Goal: Task Accomplishment & Management: Manage account settings

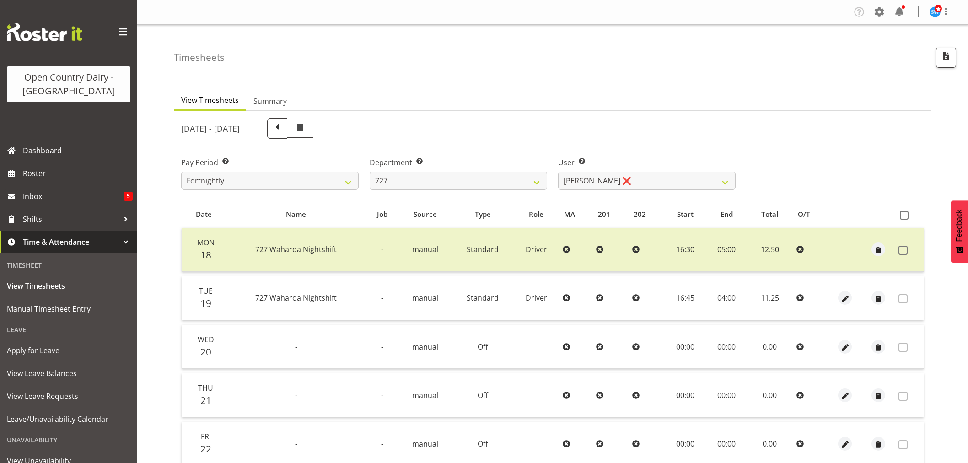
select select "761"
select select "11588"
click at [627, 177] on select "[PERSON_NAME] ❌ [PERSON_NAME] ❌ [PERSON_NAME] ❌" at bounding box center [646, 181] width 177 height 18
drag, startPoint x: 442, startPoint y: 177, endPoint x: 441, endPoint y: 185, distance: 8.3
click at [442, 177] on select "701 702 703 704 705 706 707 708 709 710 711 712 713 714 715 716 717 718 719 720" at bounding box center [458, 181] width 177 height 18
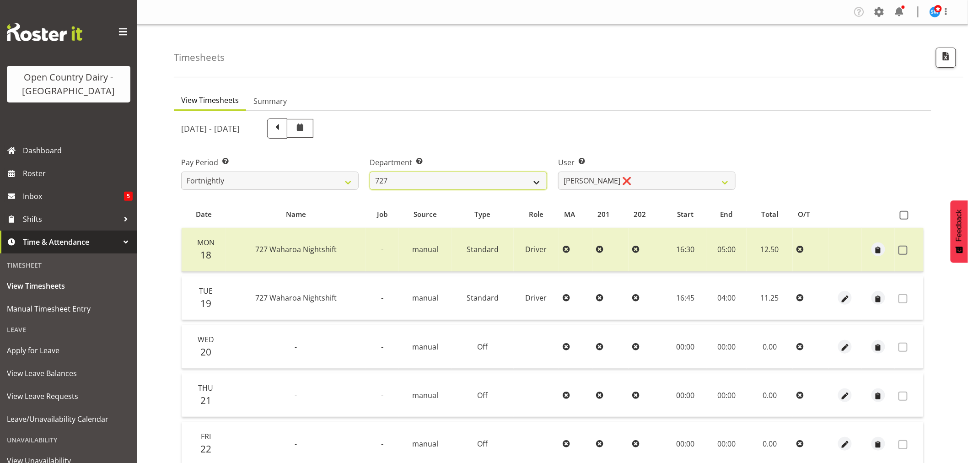
select select "842"
click at [370, 172] on select "701 702 703 704 705 706 707 708 709 710 711 712 713 714 715 716 717 718 719 720" at bounding box center [458, 181] width 177 height 18
select select "8170"
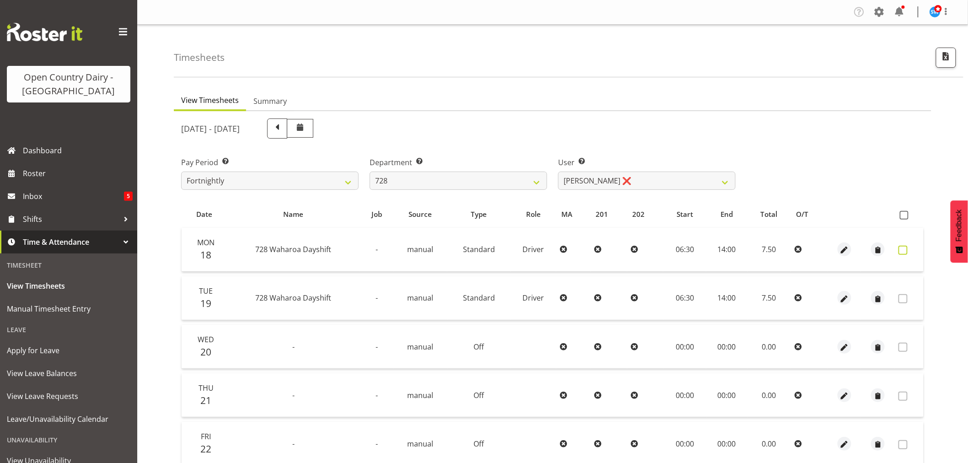
click at [901, 249] on span at bounding box center [902, 250] width 9 height 9
checkbox input "true"
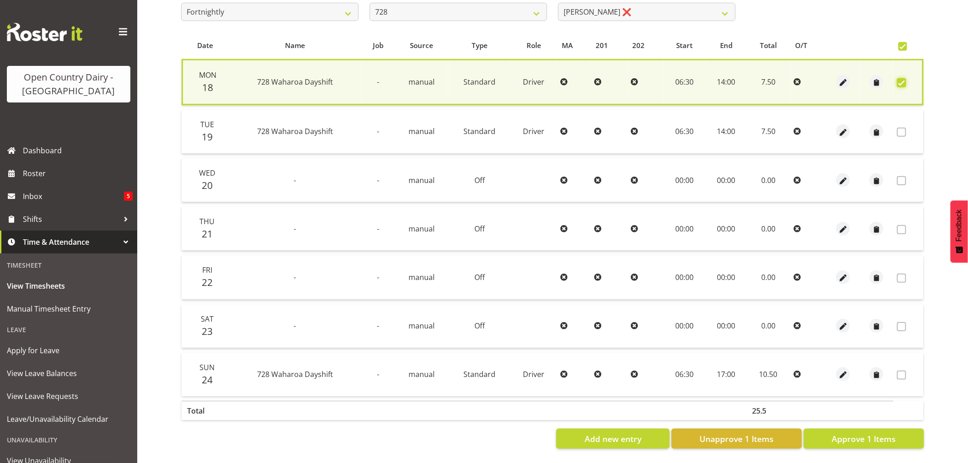
scroll to position [175, 0]
click at [878, 433] on span "Approve 1 Items" at bounding box center [863, 439] width 64 height 12
checkbox input "false"
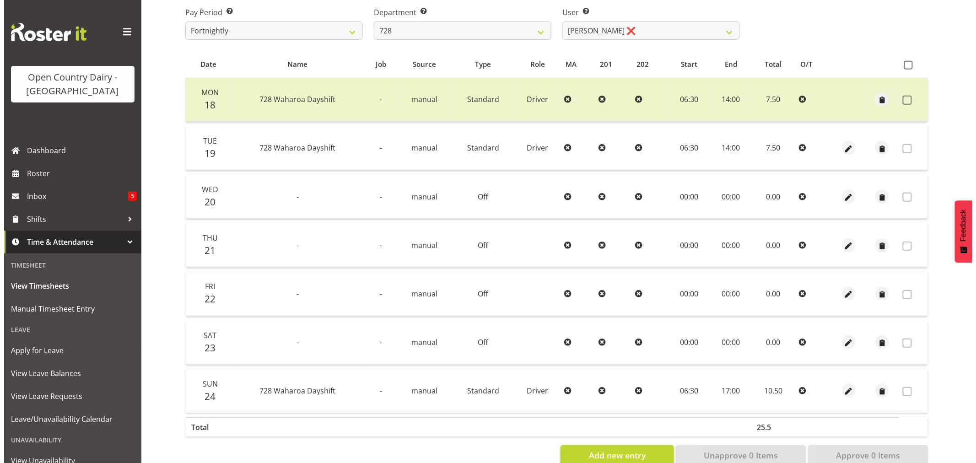
scroll to position [174, 0]
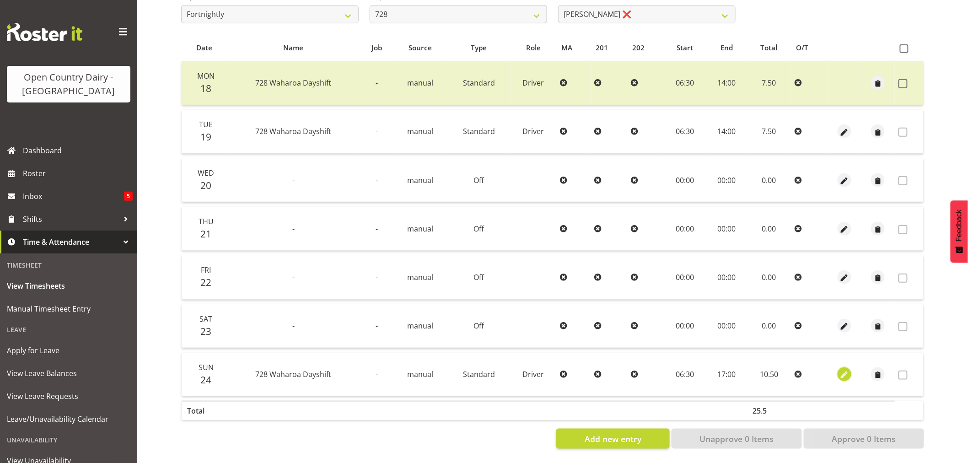
click at [845, 370] on span "button" at bounding box center [844, 375] width 11 height 11
select select "Standard"
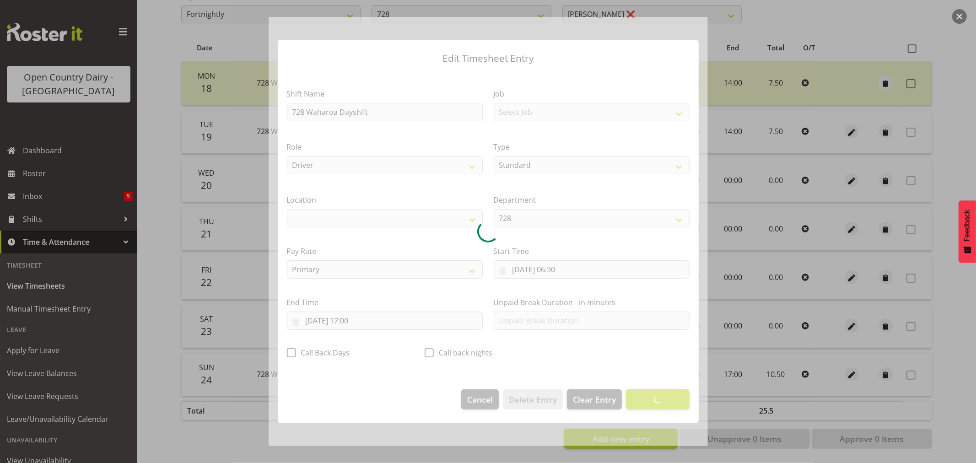
select select "1054"
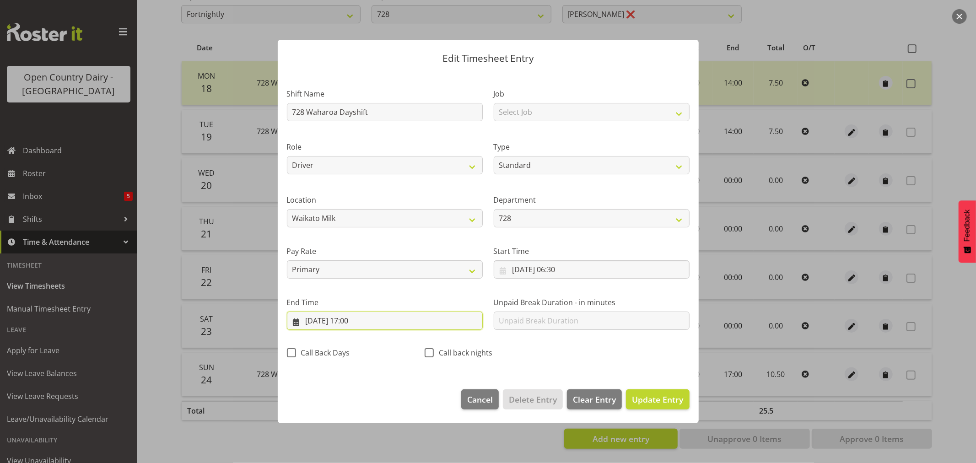
click at [350, 320] on input "[DATE] 17:00" at bounding box center [385, 320] width 196 height 18
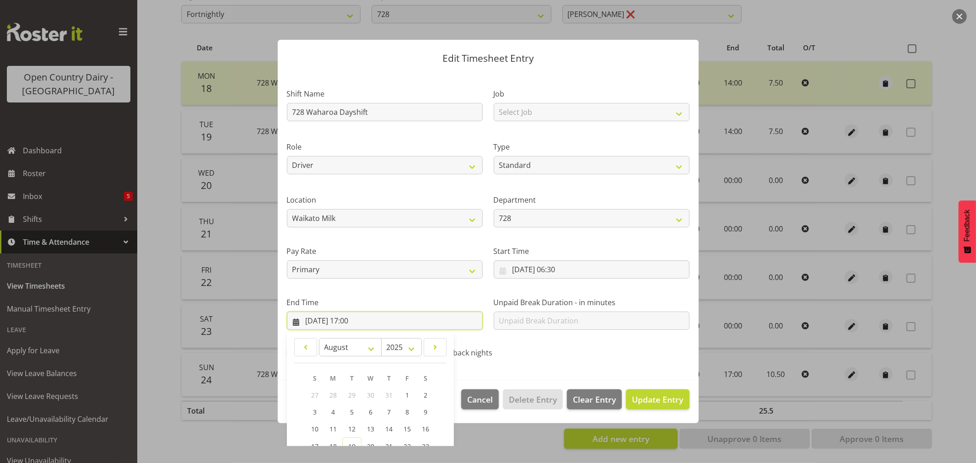
scroll to position [93, 0]
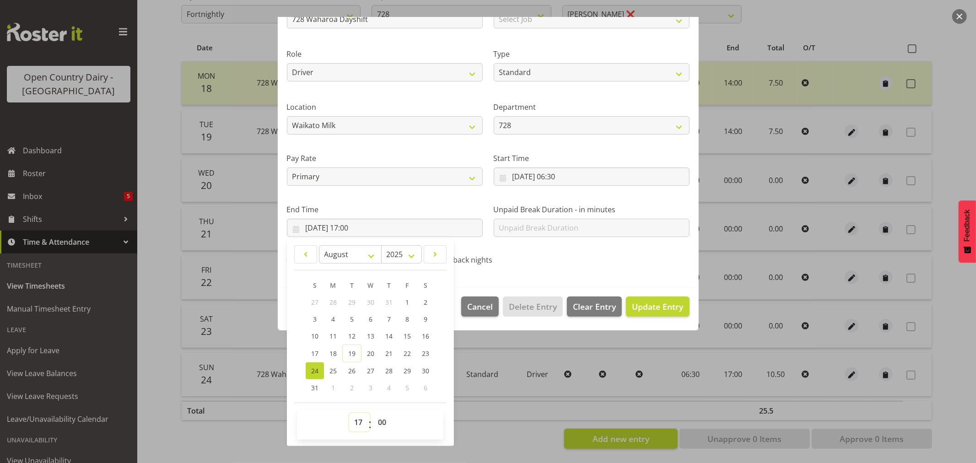
click at [360, 421] on select "00 01 02 03 04 05 06 07 08 09 10 11 12 13 14 15 16 17 18 19 20 21 22 23" at bounding box center [359, 422] width 21 height 18
select select "16"
click at [349, 413] on select "00 01 02 03 04 05 06 07 08 09 10 11 12 13 14 15 16 17 18 19 20 21 22 23" at bounding box center [359, 422] width 21 height 18
type input "[DATE] 16:00"
click at [653, 311] on span "Update Entry" at bounding box center [657, 306] width 51 height 11
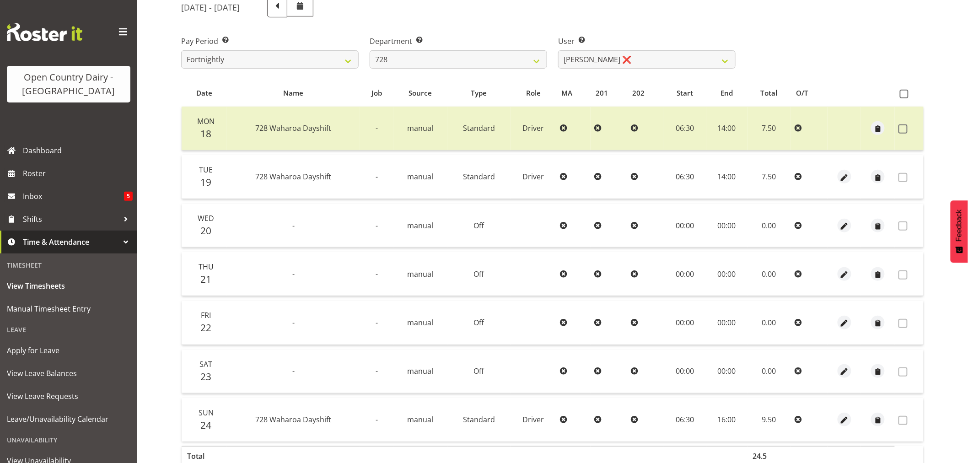
scroll to position [72, 0]
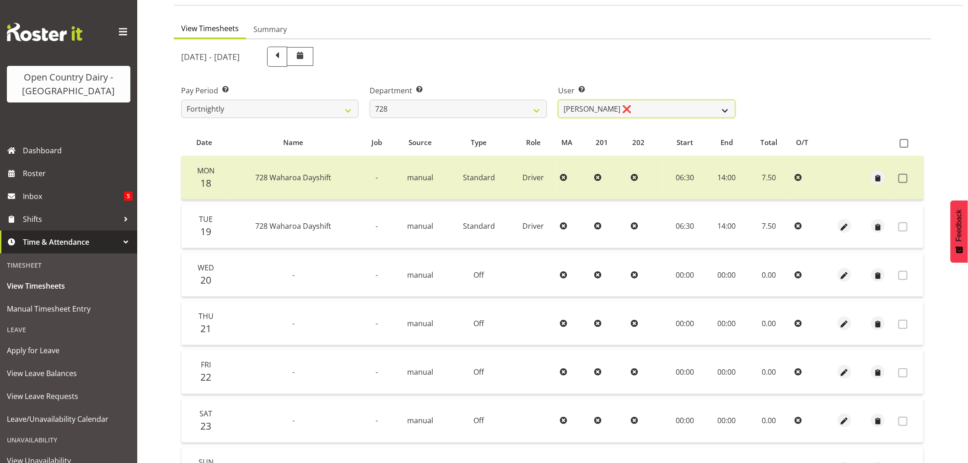
click at [642, 108] on select "[PERSON_NAME] ❌ [PERSON_NAME] ❌ [PERSON_NAME] [PERSON_NAME] ❌ [PERSON_NAME] ❌ […" at bounding box center [646, 109] width 177 height 18
select select "8207"
click at [558, 100] on select "[PERSON_NAME] ❌ [PERSON_NAME] ❌ [PERSON_NAME] [PERSON_NAME] ❌ [PERSON_NAME] ❌ […" at bounding box center [646, 109] width 177 height 18
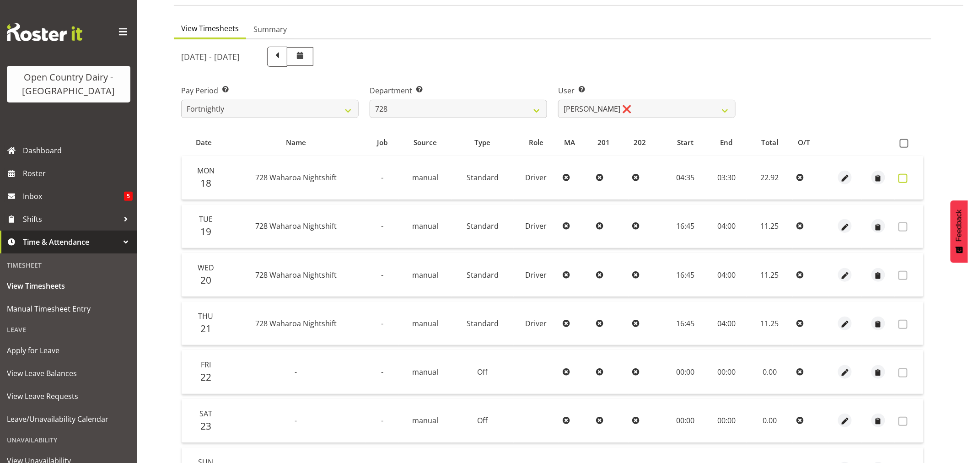
click at [902, 179] on span at bounding box center [902, 178] width 9 height 9
checkbox input "true"
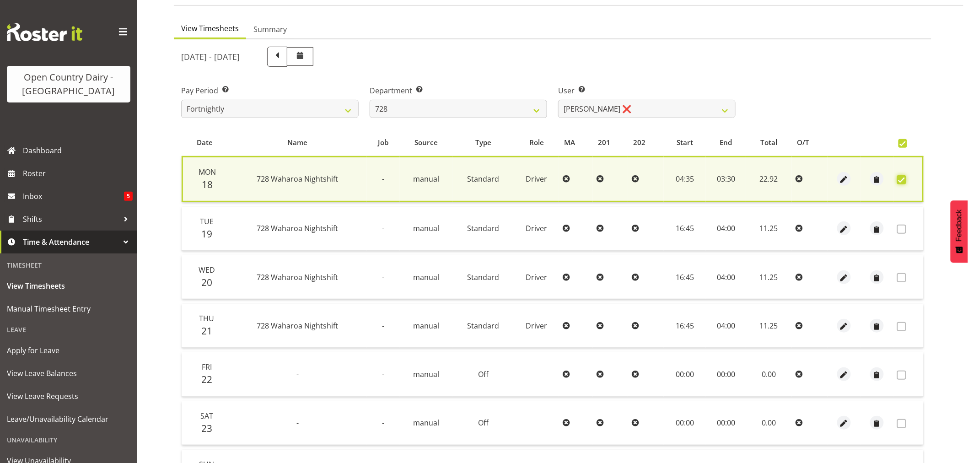
scroll to position [175, 0]
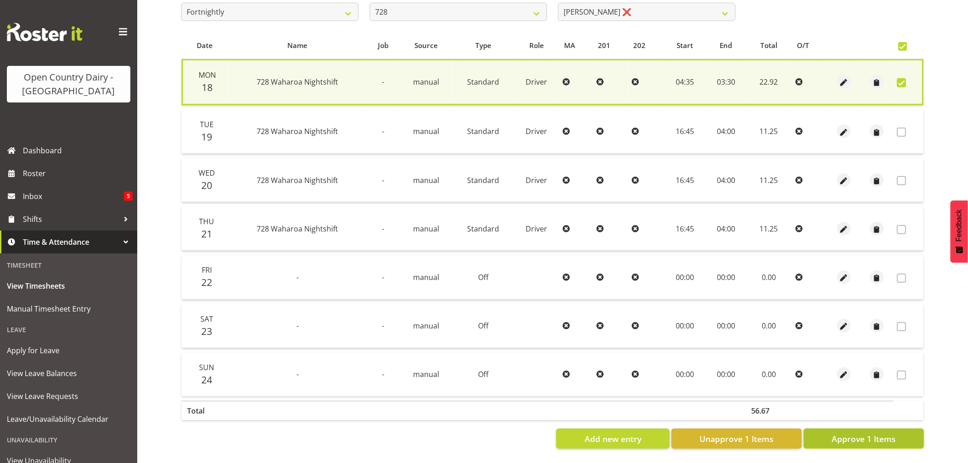
click at [875, 433] on span "Approve 1 Items" at bounding box center [863, 439] width 64 height 12
checkbox input "false"
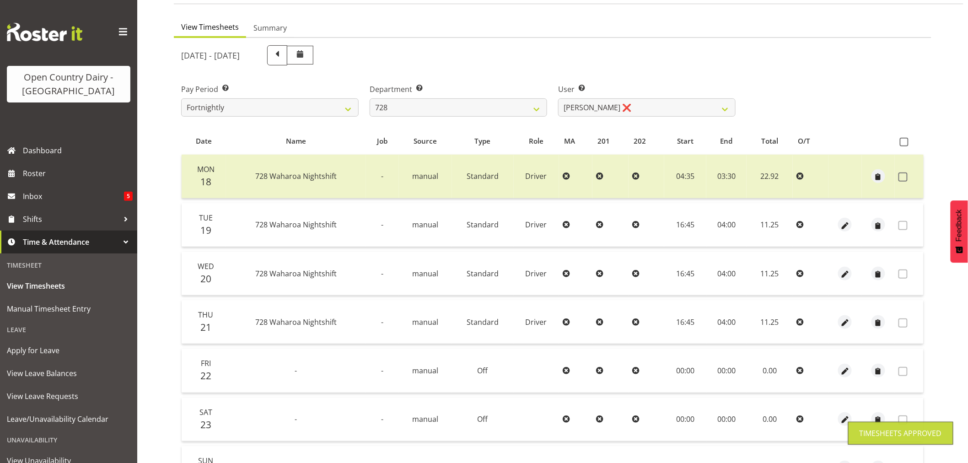
scroll to position [72, 0]
click at [656, 107] on select "[PERSON_NAME] ❌ [PERSON_NAME] ❌ [PERSON_NAME] [PERSON_NAME] ❌ [PERSON_NAME] ❌ […" at bounding box center [646, 109] width 177 height 18
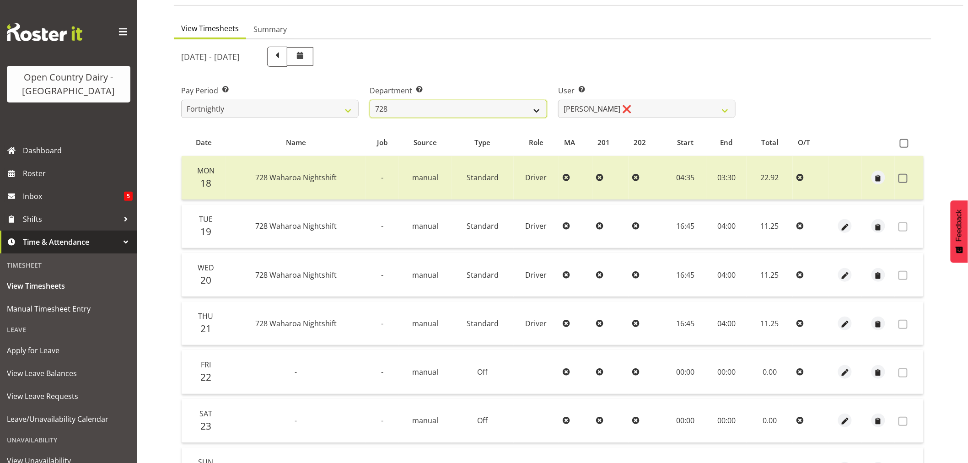
click at [433, 104] on select "701 702 703 704 705 706 707 708 709 710 711 712 713 714 715 716 717 718 719 720" at bounding box center [458, 109] width 177 height 18
select select "727"
click at [370, 100] on select "701 702 703 704 705 706 707 708 709 710 711 712 713 714 715 716 717 718 719 720" at bounding box center [458, 109] width 177 height 18
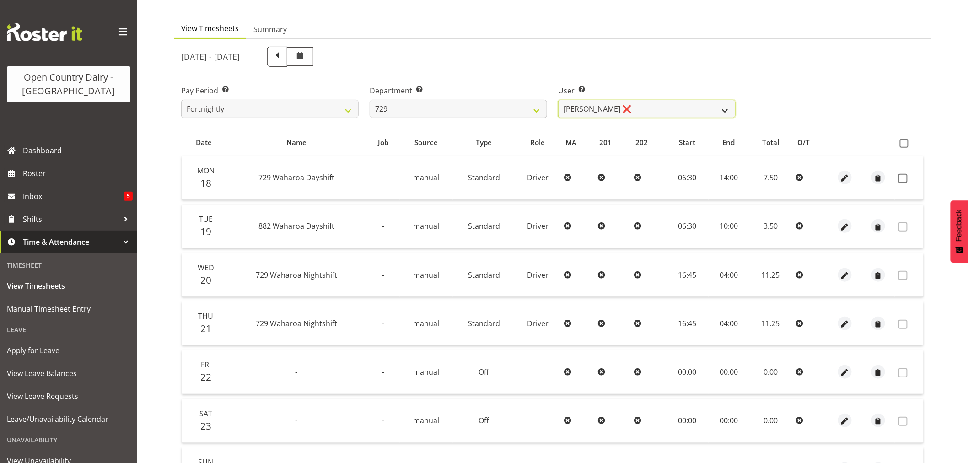
click at [652, 101] on select "[PERSON_NAME] ❌ [PERSON_NAME] ❌ [PERSON_NAME] ❌ [PERSON_NAME] ❌" at bounding box center [646, 109] width 177 height 18
select select "9997"
click at [558, 100] on select "[PERSON_NAME] ❌ [PERSON_NAME] ❌ [PERSON_NAME] ❌ [PERSON_NAME] ❌" at bounding box center [646, 109] width 177 height 18
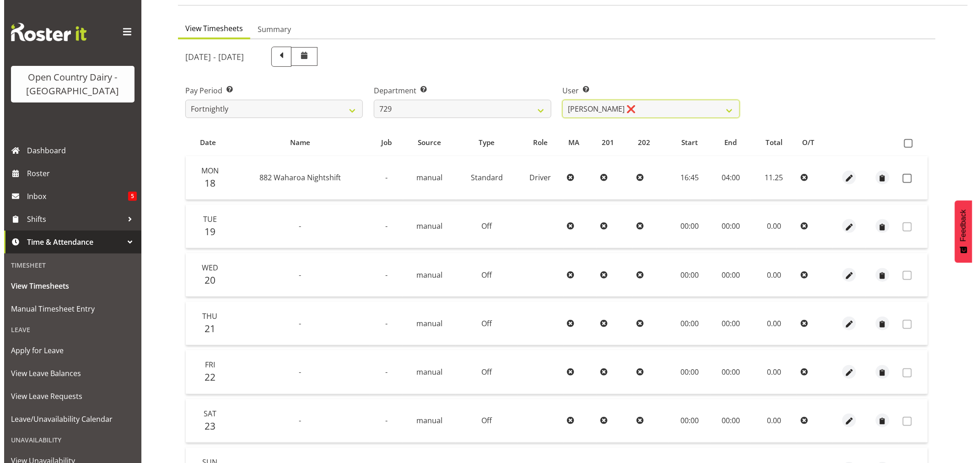
scroll to position [174, 0]
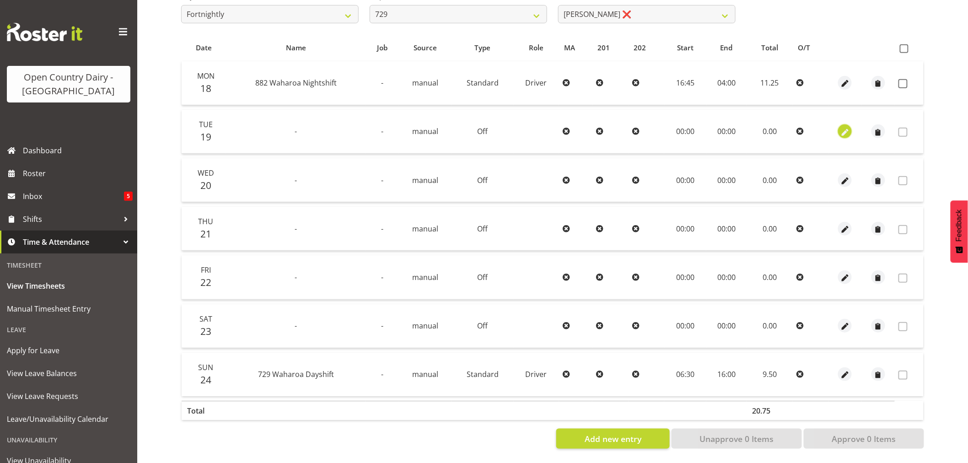
click at [845, 127] on span "button" at bounding box center [845, 132] width 11 height 11
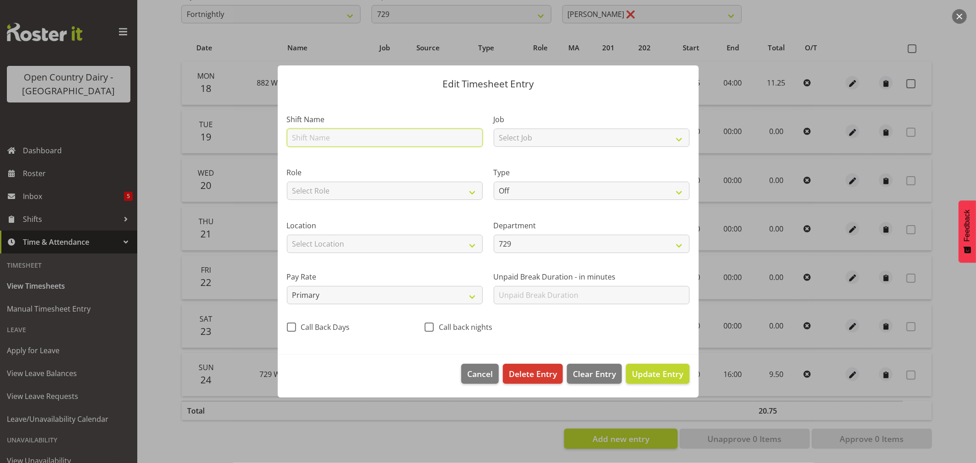
click at [339, 135] on input "text" at bounding box center [385, 138] width 196 height 18
drag, startPoint x: 339, startPoint y: 135, endPoint x: 343, endPoint y: 130, distance: 6.8
click at [339, 135] on input "text" at bounding box center [385, 138] width 196 height 18
type input "Night shift"
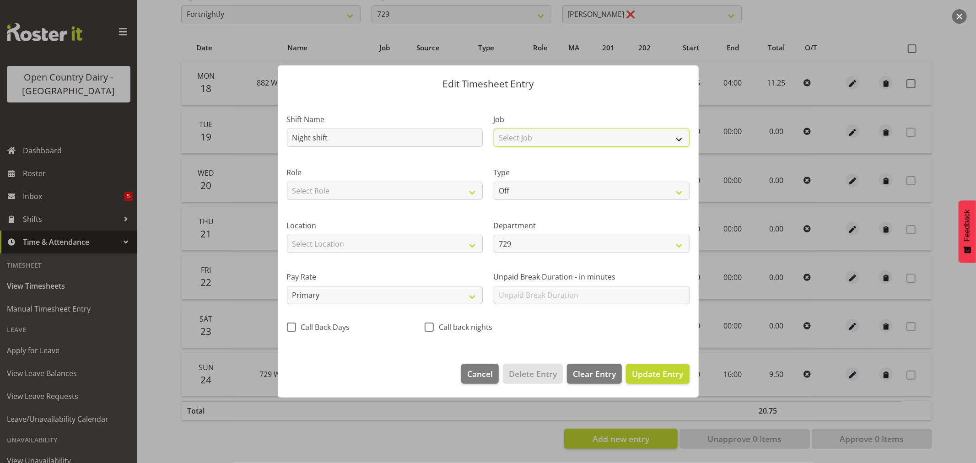
click at [533, 138] on select "Select Job Driver Driver supervisor Support" at bounding box center [591, 138] width 196 height 18
select select "9052"
click at [493, 129] on select "Select Job Driver Driver supervisor Support" at bounding box center [591, 138] width 196 height 18
click at [401, 187] on select "Select Role Driver HSR" at bounding box center [385, 191] width 196 height 18
select select "1166"
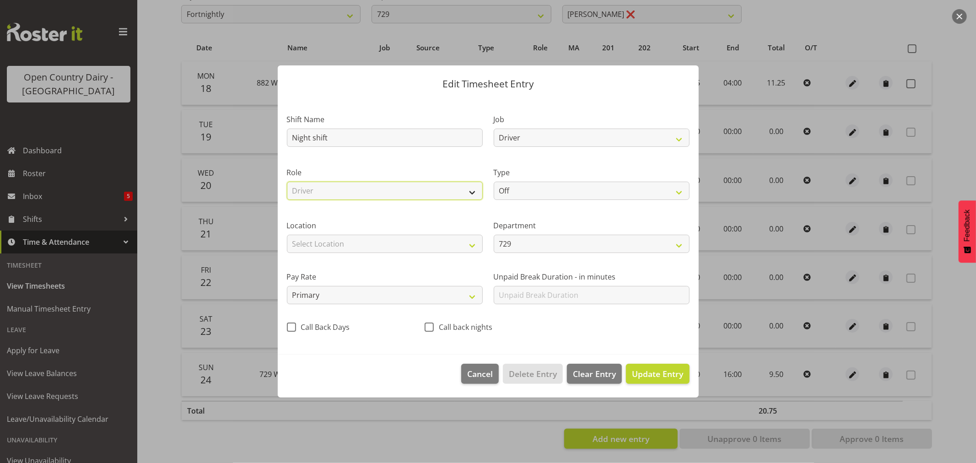
click at [287, 182] on select "Select Role Driver HSR" at bounding box center [385, 191] width 196 height 18
click at [532, 188] on select "Off Standard Public Holiday Public Holiday (Worked) Day In Lieu Annual Leave Si…" at bounding box center [591, 191] width 196 height 18
select select "Standard"
click at [493, 182] on select "Off Standard Public Holiday Public Holiday (Worked) Day In Lieu Annual Leave Si…" at bounding box center [591, 191] width 196 height 18
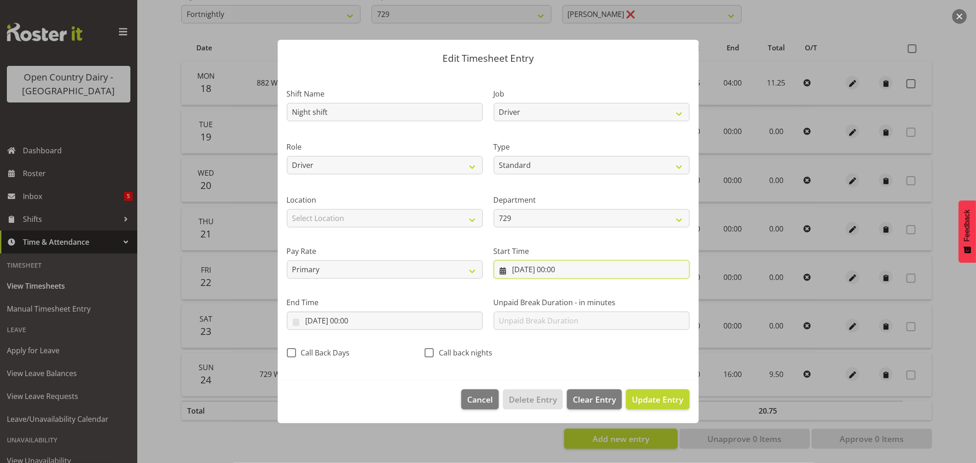
click at [540, 270] on input "[DATE] 00:00" at bounding box center [591, 269] width 196 height 18
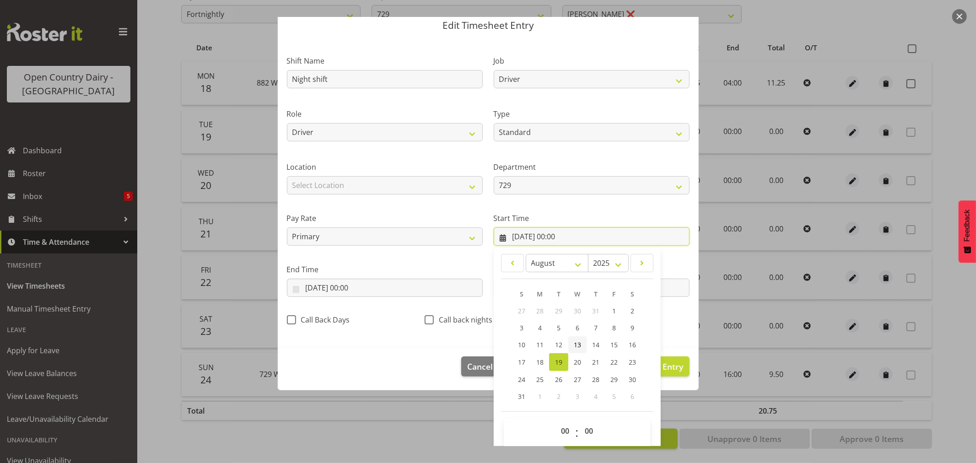
scroll to position [42, 0]
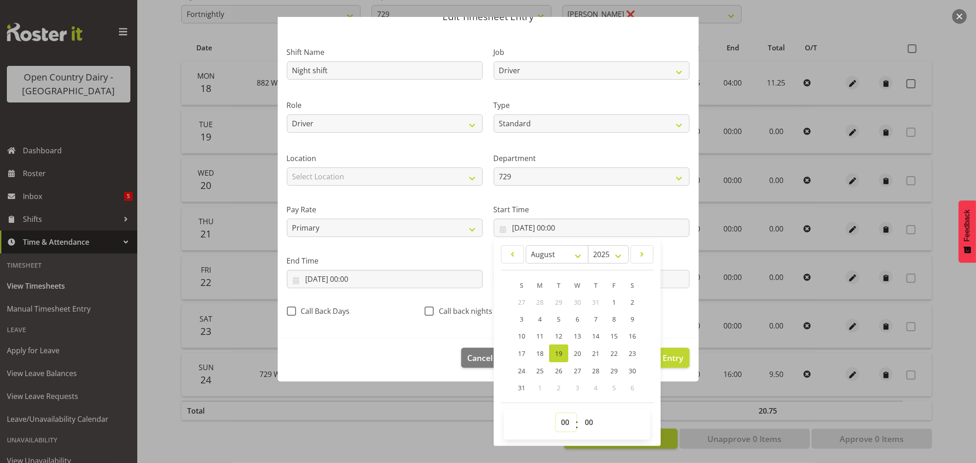
click at [563, 423] on select "00 01 02 03 04 05 06 07 08 09 10 11 12 13 14 15 16 17 18 19 20 21 22 23" at bounding box center [566, 422] width 21 height 18
select select "16"
click at [556, 413] on select "00 01 02 03 04 05 06 07 08 09 10 11 12 13 14 15 16 17 18 19 20 21 22 23" at bounding box center [566, 422] width 21 height 18
type input "[DATE] 16:00"
click at [585, 426] on select "00 01 02 03 04 05 06 07 08 09 10 11 12 13 14 15 16 17 18 19 20 21 22 23 24 25 2…" at bounding box center [589, 422] width 21 height 18
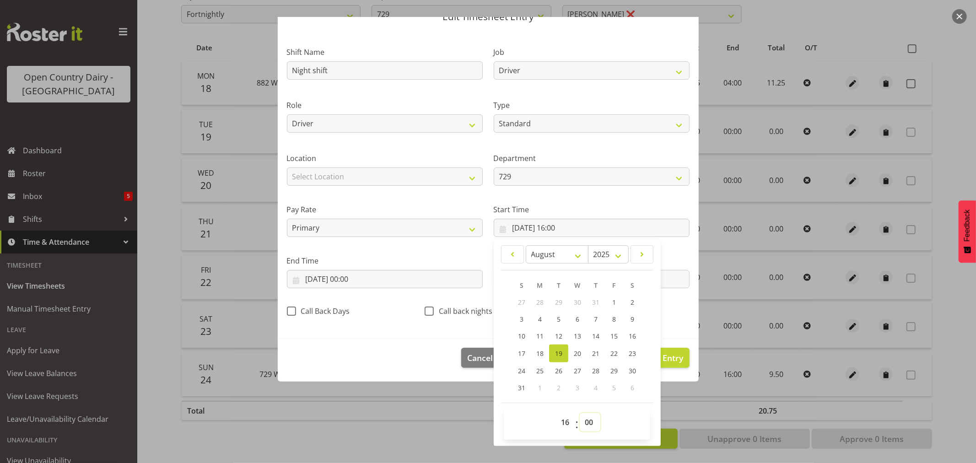
select select "30"
click at [579, 413] on select "00 01 02 03 04 05 06 07 08 09 10 11 12 13 14 15 16 17 18 19 20 21 22 23 24 25 2…" at bounding box center [589, 422] width 21 height 18
type input "[DATE] 16:30"
click at [340, 279] on input "[DATE] 00:00" at bounding box center [385, 279] width 196 height 18
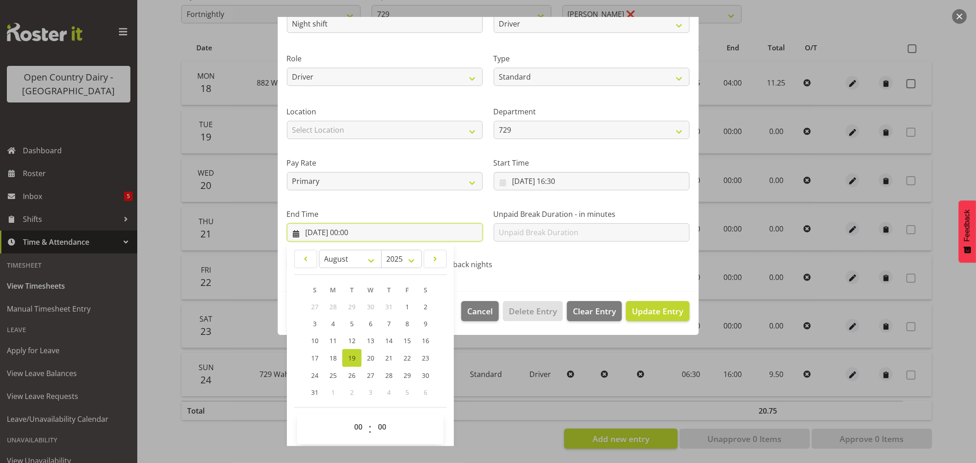
scroll to position [93, 0]
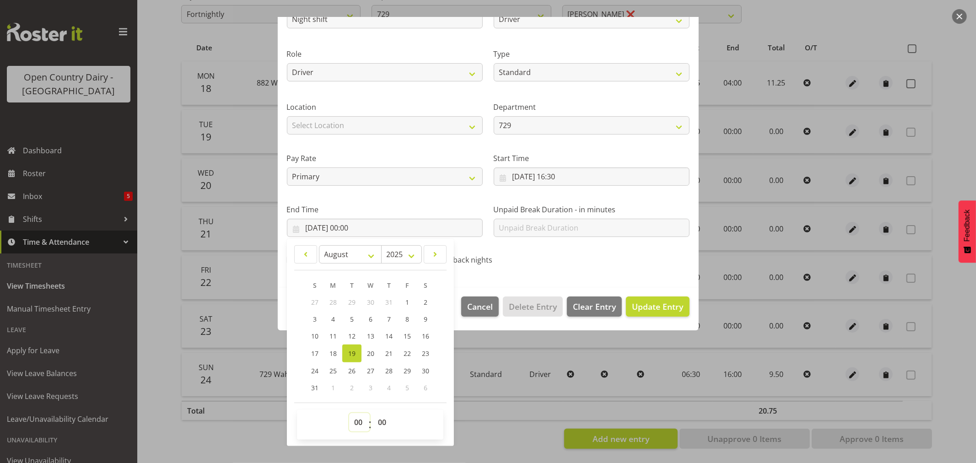
click at [359, 421] on select "00 01 02 03 04 05 06 07 08 09 10 11 12 13 14 15 16 17 18 19 20 21 22 23" at bounding box center [359, 422] width 21 height 18
select select "4"
click at [349, 413] on select "00 01 02 03 04 05 06 07 08 09 10 11 12 13 14 15 16 17 18 19 20 21 22 23" at bounding box center [359, 422] width 21 height 18
type input "[DATE] 04:00"
click at [645, 310] on span "Update Entry" at bounding box center [657, 306] width 51 height 11
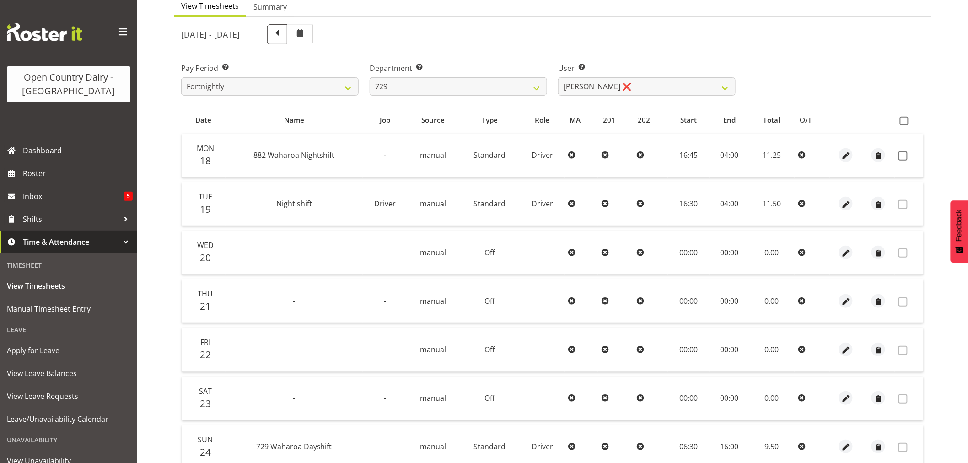
scroll to position [0, 0]
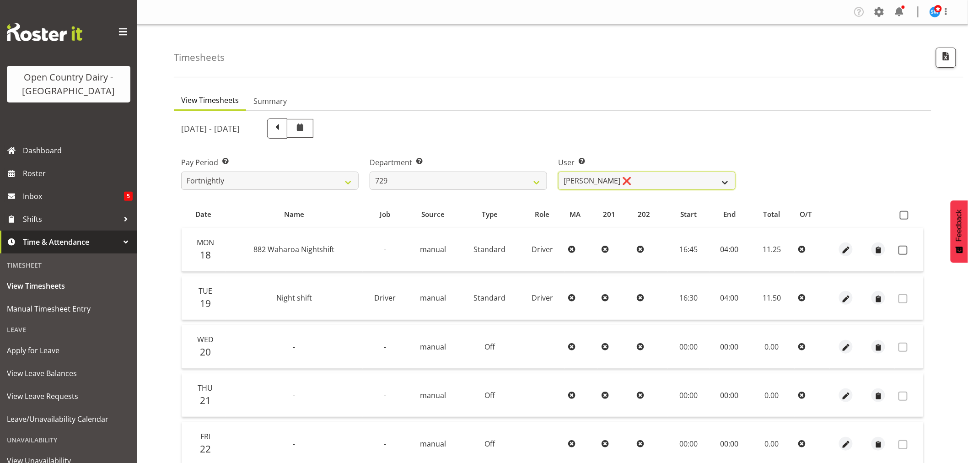
click at [633, 180] on select "[PERSON_NAME] ❌ [PERSON_NAME] ❌ [PERSON_NAME] ❌ [PERSON_NAME] ❌" at bounding box center [646, 181] width 177 height 18
click at [461, 180] on select "701 702 703 704 705 706 707 708 709 710 711 712 713 714 715 716 717 718 719 720" at bounding box center [458, 181] width 177 height 18
select select "880"
click at [370, 172] on select "701 702 703 704 705 706 707 708 709 710 711 712 713 714 715 716 717 718 719 720" at bounding box center [458, 181] width 177 height 18
select select "11252"
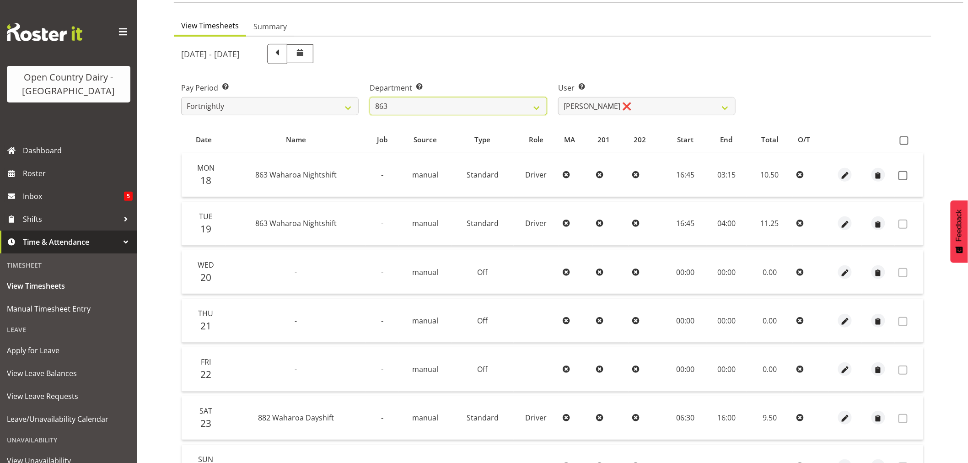
scroll to position [102, 0]
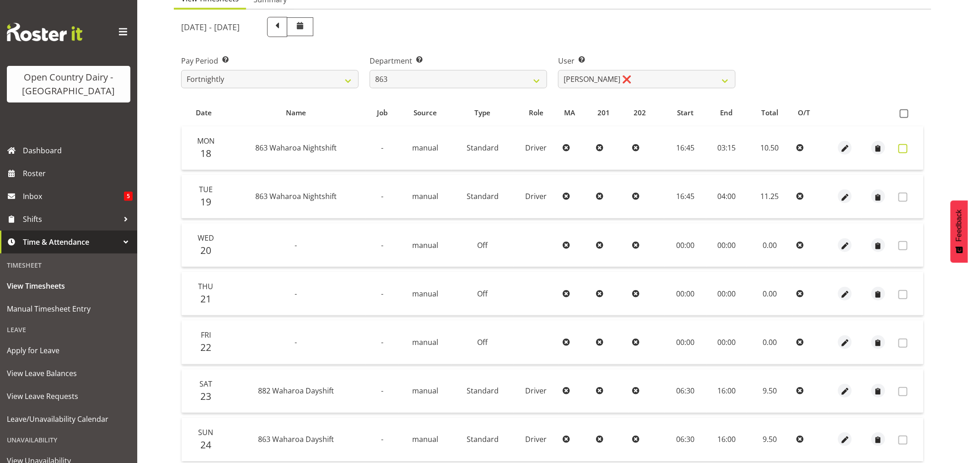
click at [905, 148] on span at bounding box center [902, 148] width 9 height 9
checkbox input "true"
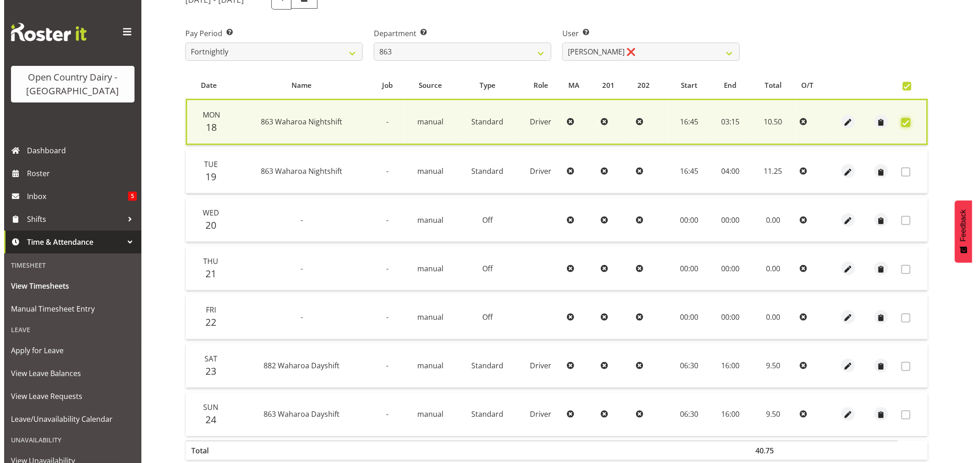
scroll to position [175, 0]
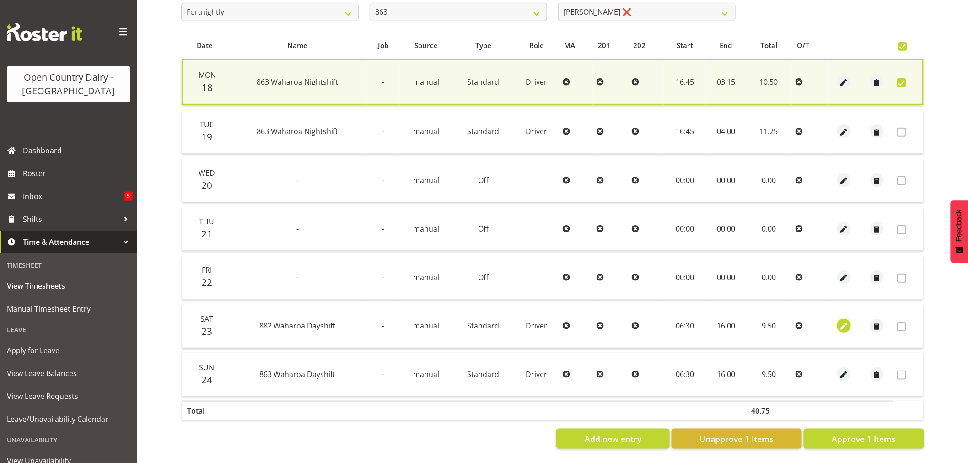
click at [848, 322] on span "button" at bounding box center [844, 327] width 11 height 11
select select "Standard"
select select "883"
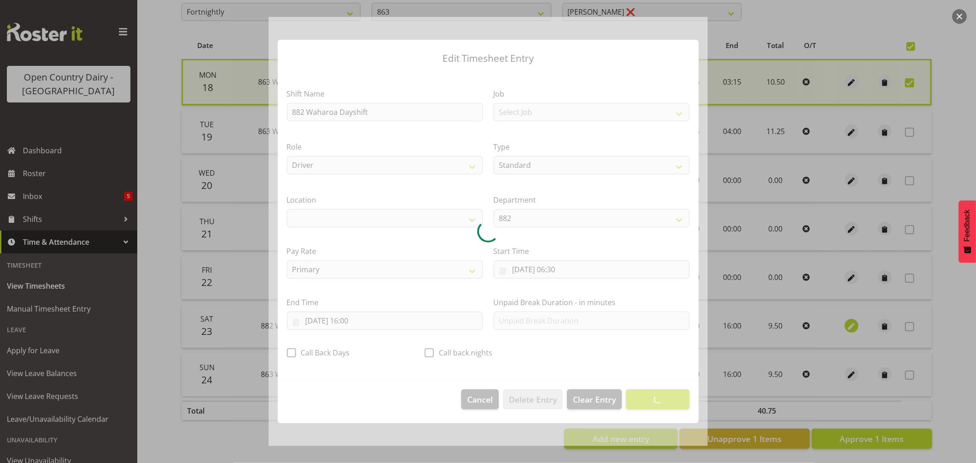
select select "1054"
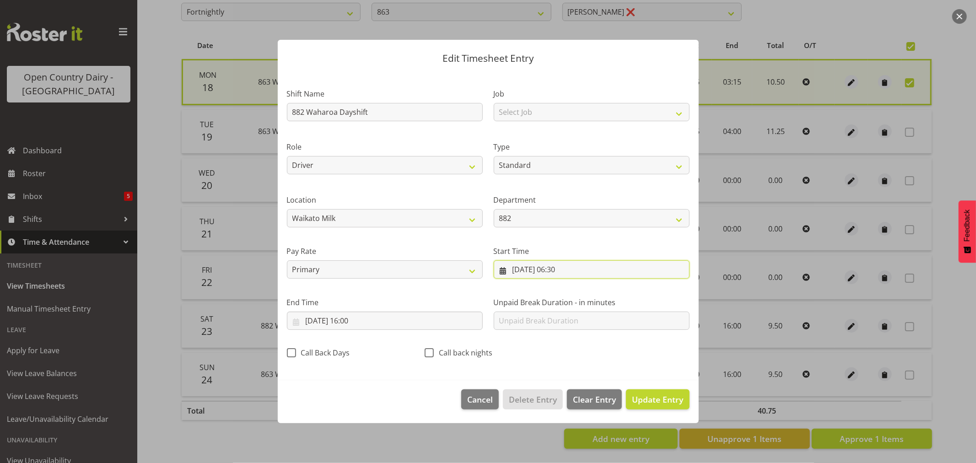
click at [541, 271] on input "[DATE] 06:30" at bounding box center [591, 269] width 196 height 18
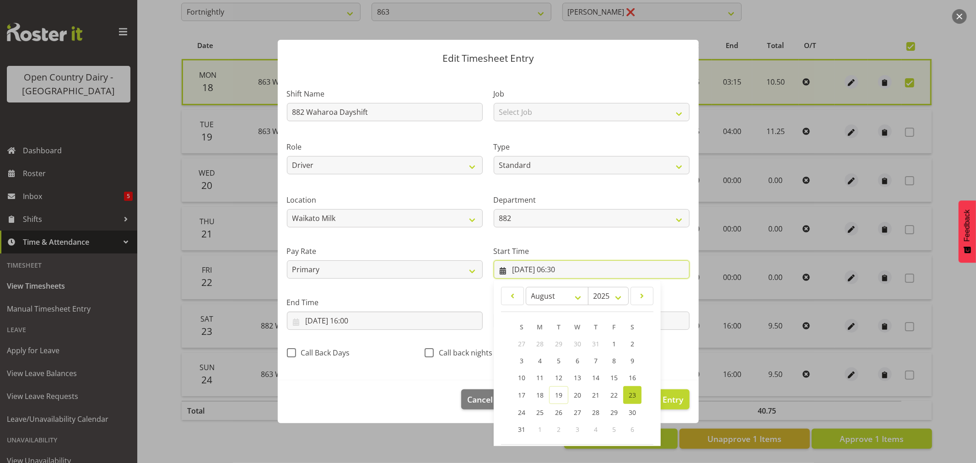
scroll to position [42, 0]
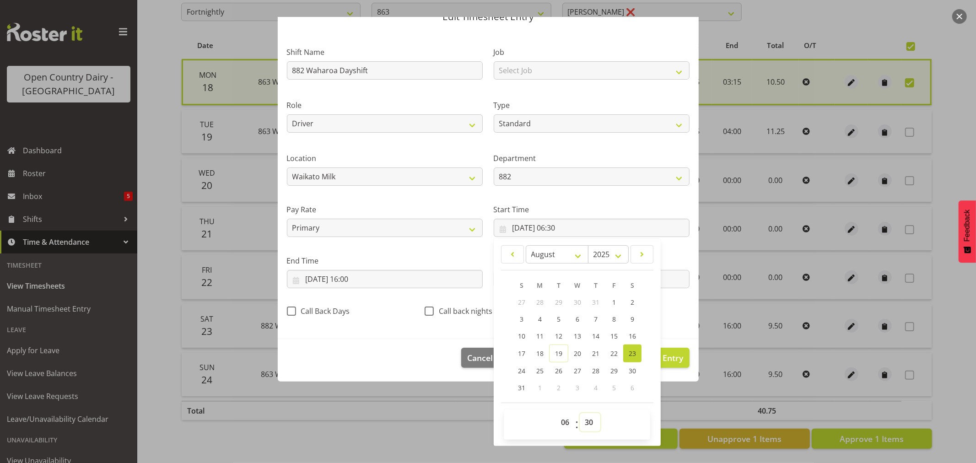
click at [583, 424] on select "00 01 02 03 04 05 06 07 08 09 10 11 12 13 14 15 16 17 18 19 20 21 22 23 24 25 2…" at bounding box center [589, 422] width 21 height 18
select select "0"
click at [579, 413] on select "00 01 02 03 04 05 06 07 08 09 10 11 12 13 14 15 16 17 18 19 20 21 22 23 24 25 2…" at bounding box center [589, 422] width 21 height 18
type input "[DATE] 06:00"
drag, startPoint x: 563, startPoint y: 424, endPoint x: 563, endPoint y: 418, distance: 6.4
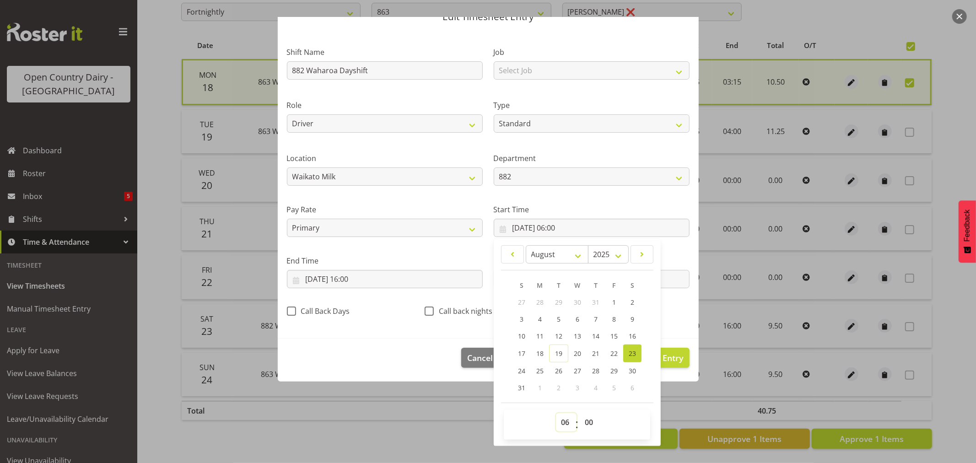
click at [563, 423] on select "00 01 02 03 04 05 06 07 08 09 10 11 12 13 14 15 16 17 18 19 20 21 22 23" at bounding box center [566, 422] width 21 height 18
select select "0"
click at [556, 413] on select "00 01 02 03 04 05 06 07 08 09 10 11 12 13 14 15 16 17 18 19 20 21 22 23" at bounding box center [566, 422] width 21 height 18
type input "[DATE] 00:00"
click at [350, 278] on input "[DATE] 16:00" at bounding box center [385, 279] width 196 height 18
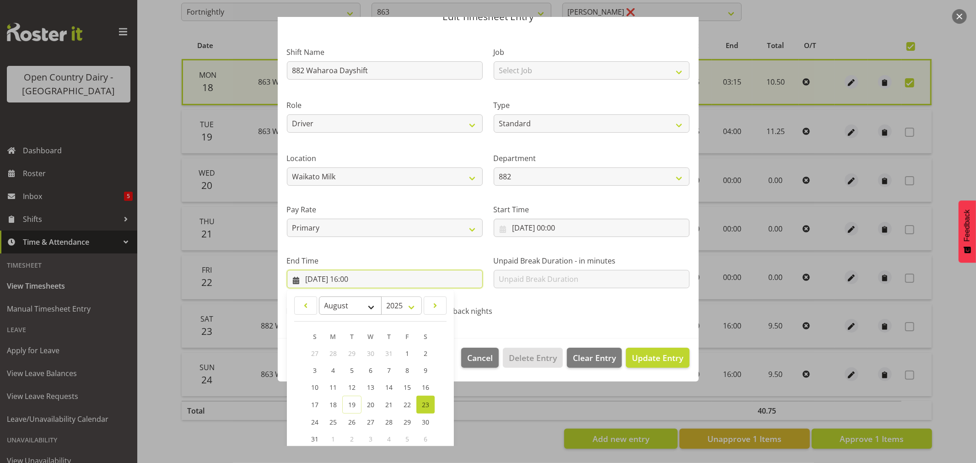
scroll to position [93, 0]
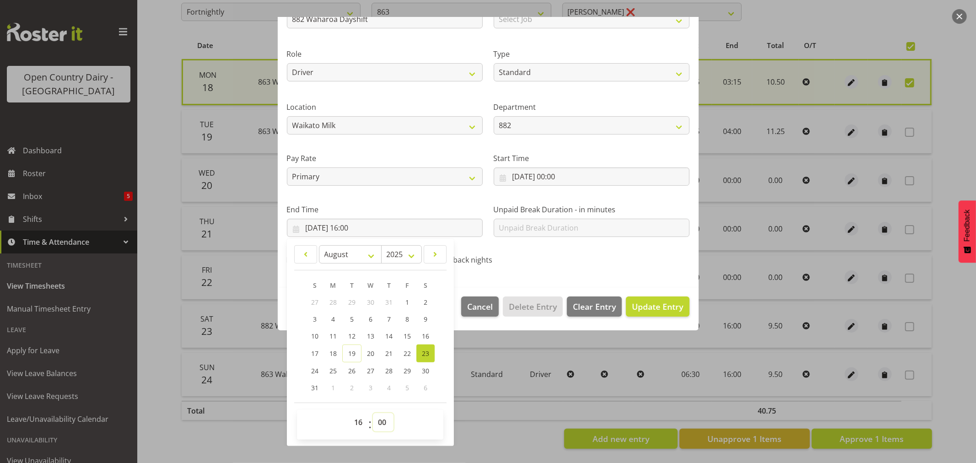
click at [382, 423] on select "00 01 02 03 04 05 06 07 08 09 10 11 12 13 14 15 16 17 18 19 20 21 22 23 24 25 2…" at bounding box center [383, 422] width 21 height 18
click at [358, 423] on select "00 01 02 03 04 05 06 07 08 09 10 11 12 13 14 15 16 17 18 19 20 21 22 23" at bounding box center [359, 422] width 21 height 18
select select "0"
click at [349, 413] on select "00 01 02 03 04 05 06 07 08 09 10 11 12 13 14 15 16 17 18 19 20 21 22 23" at bounding box center [359, 422] width 21 height 18
type input "[DATE] 00:00"
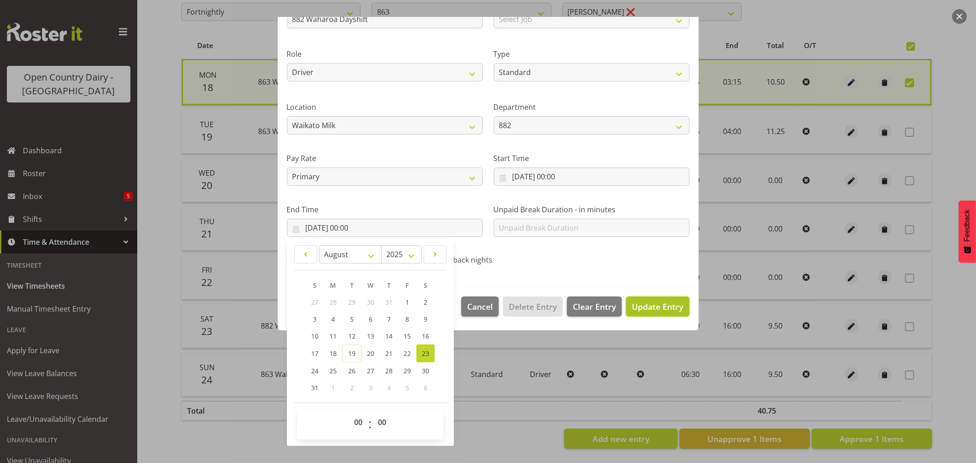
click at [647, 307] on span "Update Entry" at bounding box center [657, 306] width 51 height 11
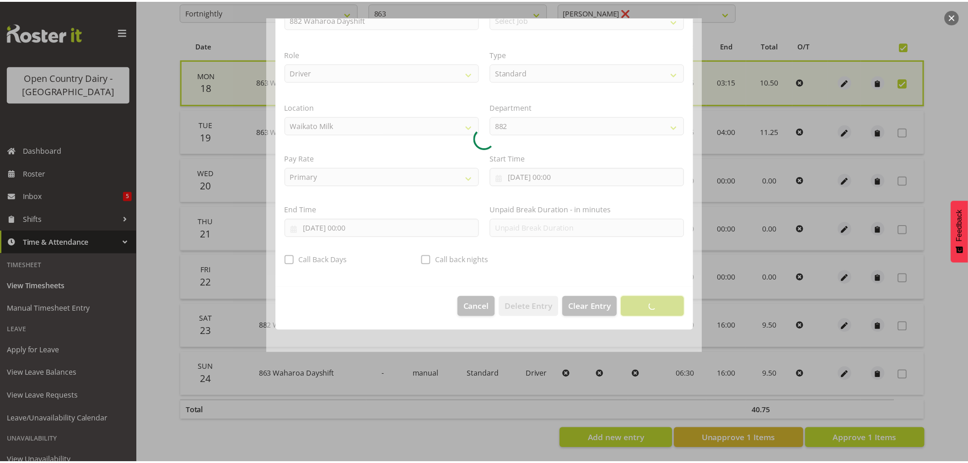
scroll to position [0, 0]
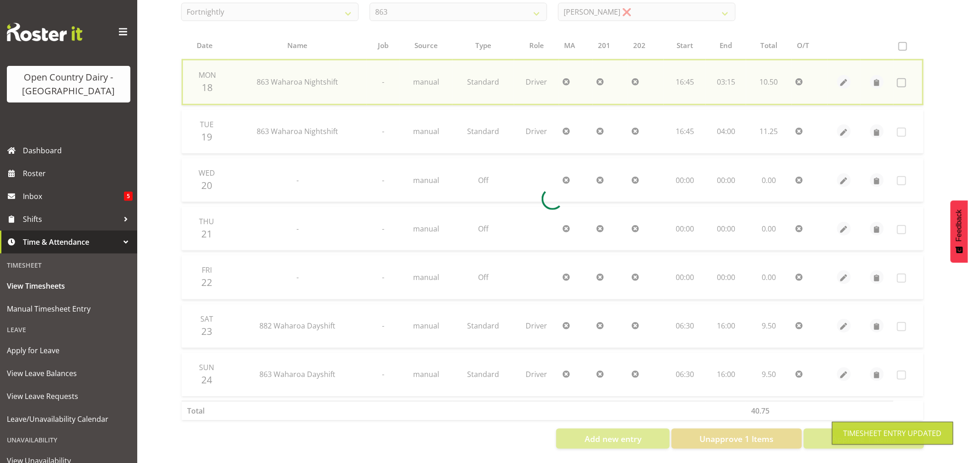
checkbox input "false"
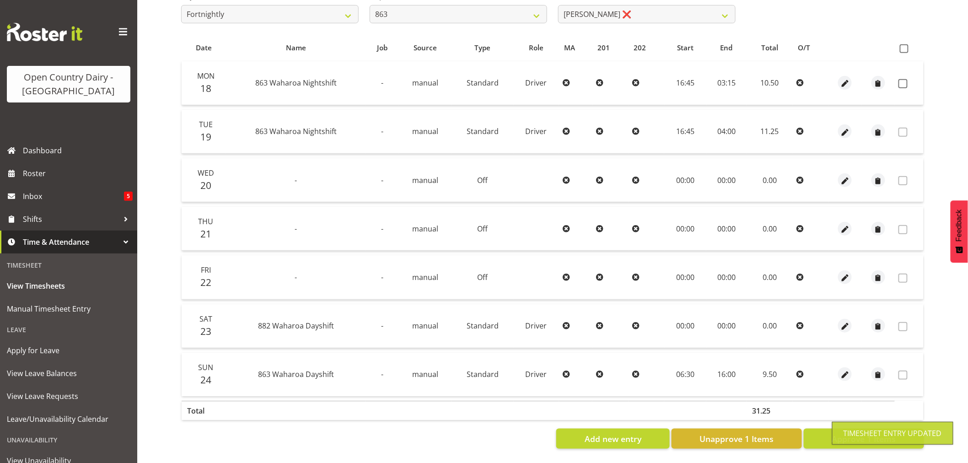
scroll to position [174, 0]
click at [851, 319] on button "button" at bounding box center [845, 326] width 14 height 14
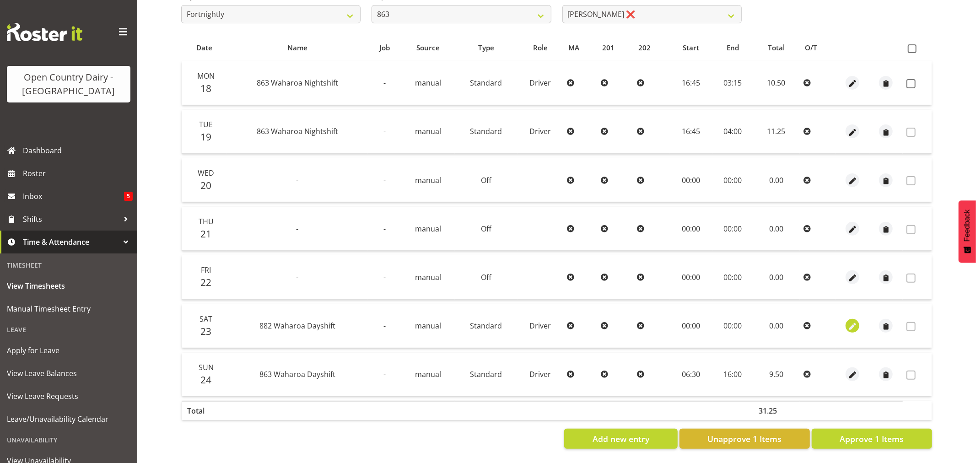
select select "Standard"
select select "883"
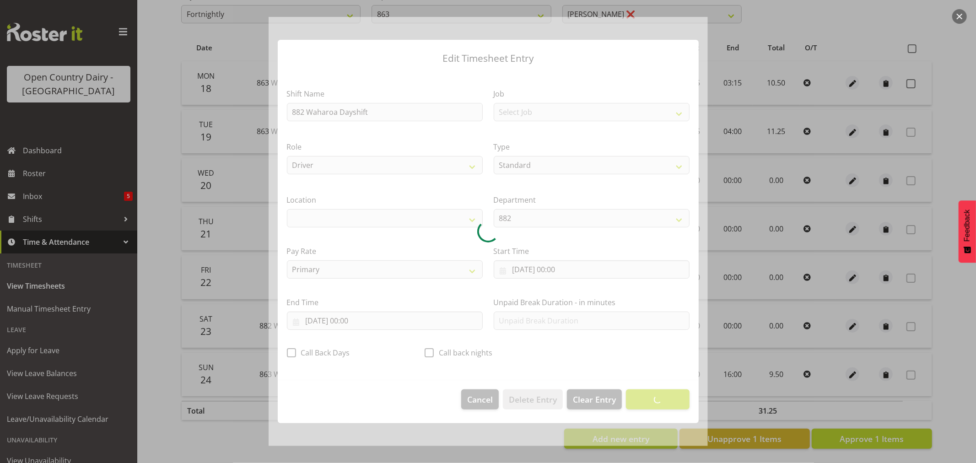
select select "1054"
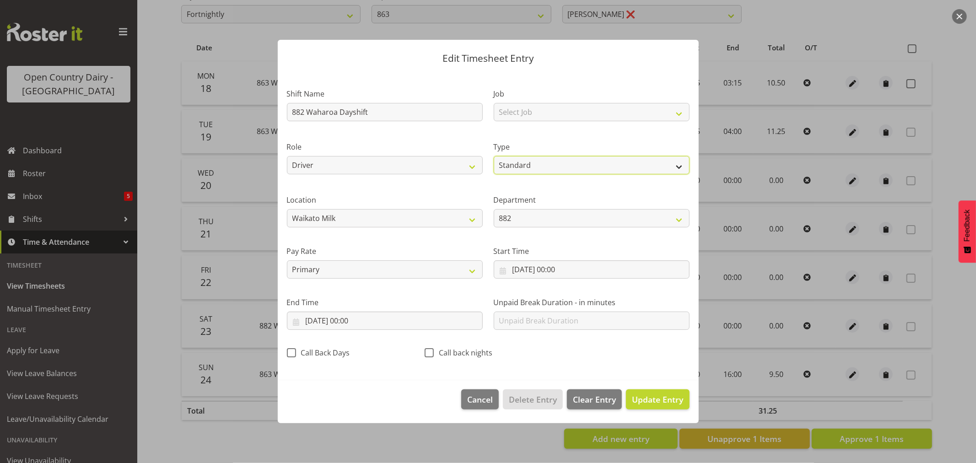
click at [526, 163] on select "Off Standard Public Holiday Public Holiday (Worked) Day In Lieu Annual Leave Si…" at bounding box center [591, 165] width 196 height 18
select select "Off"
click at [493, 174] on select "Off Standard Public Holiday Public Holiday (Worked) Day In Lieu Annual Leave Si…" at bounding box center [591, 165] width 196 height 18
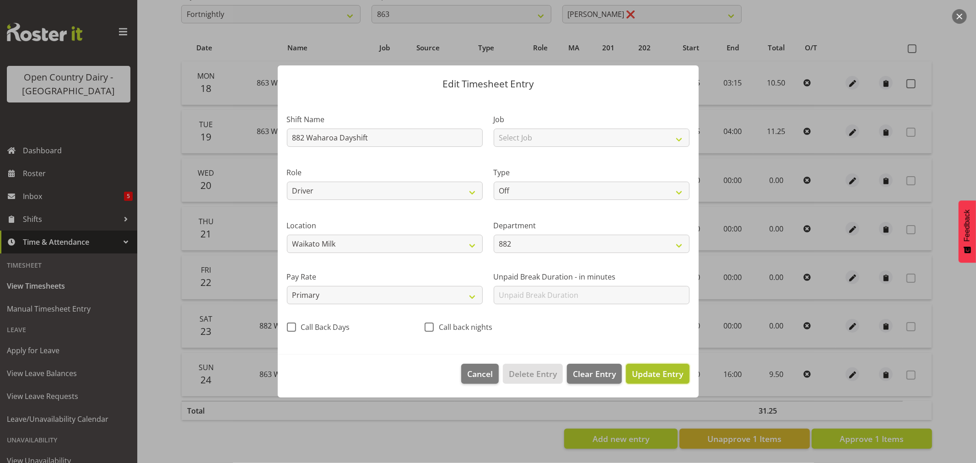
click at [665, 378] on span "Update Entry" at bounding box center [657, 373] width 51 height 11
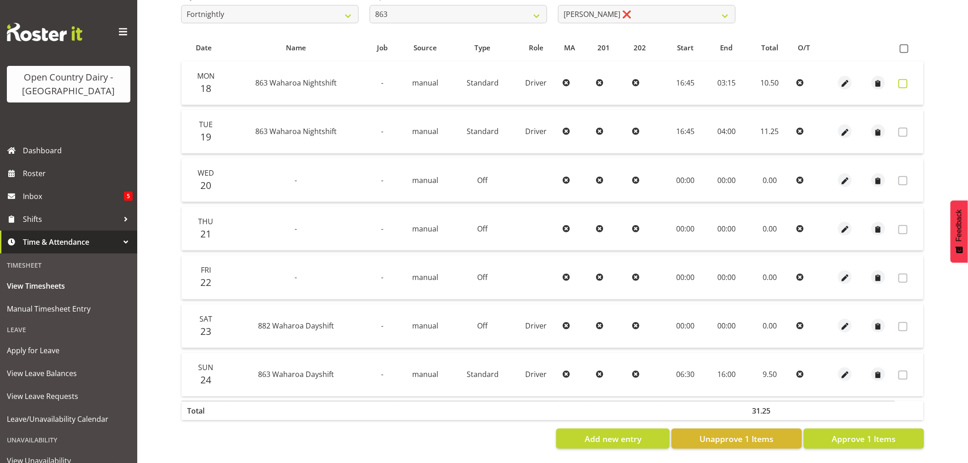
click at [901, 79] on span at bounding box center [902, 83] width 9 height 9
checkbox input "true"
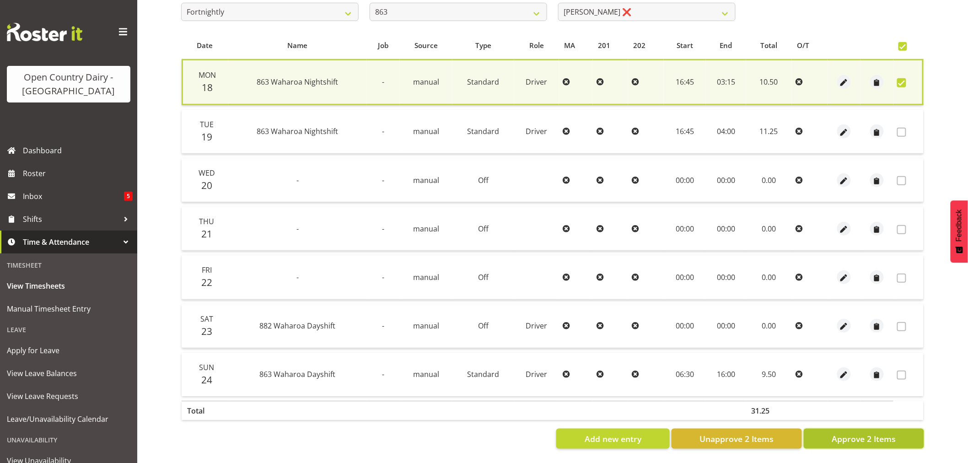
click at [858, 433] on span "Approve 2 Items" at bounding box center [863, 439] width 64 height 12
checkbox input "false"
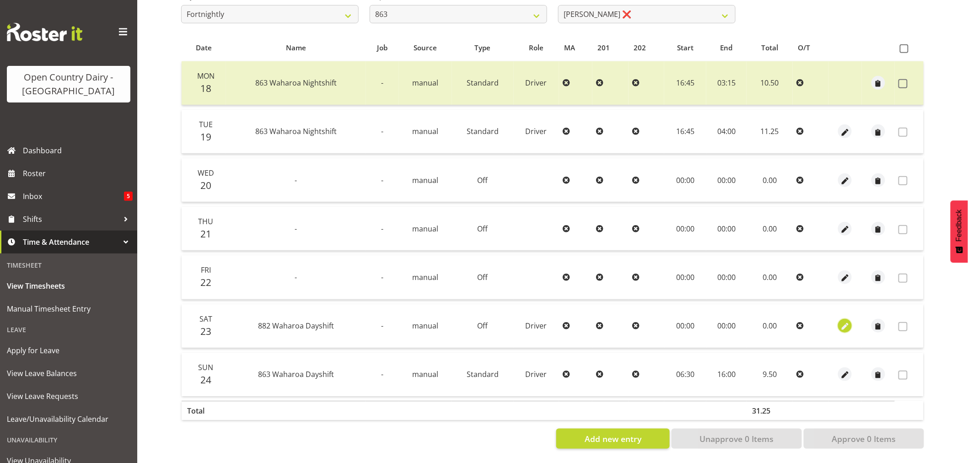
click at [844, 322] on span "button" at bounding box center [845, 327] width 11 height 11
select select "883"
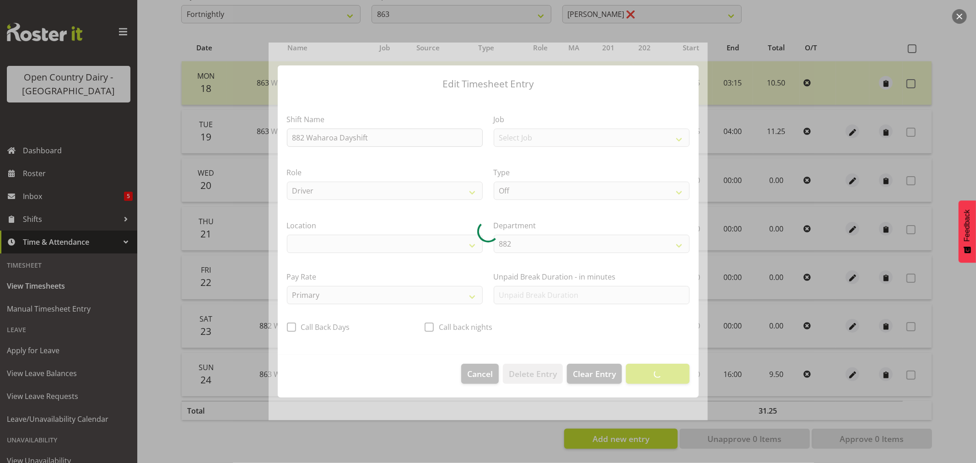
select select "1054"
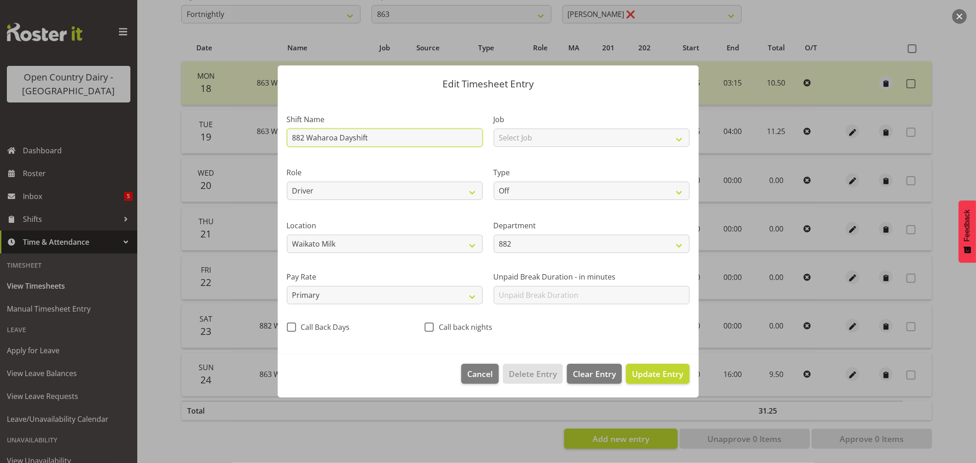
drag, startPoint x: 381, startPoint y: 139, endPoint x: 168, endPoint y: 129, distance: 212.4
click at [168, 129] on div "Edit Timesheet Entry Shift Name 882 Waharoa Dayshift Job Select Job Driver Driv…" at bounding box center [488, 231] width 976 height 463
type input "Off"
click at [659, 376] on span "Update Entry" at bounding box center [657, 373] width 51 height 11
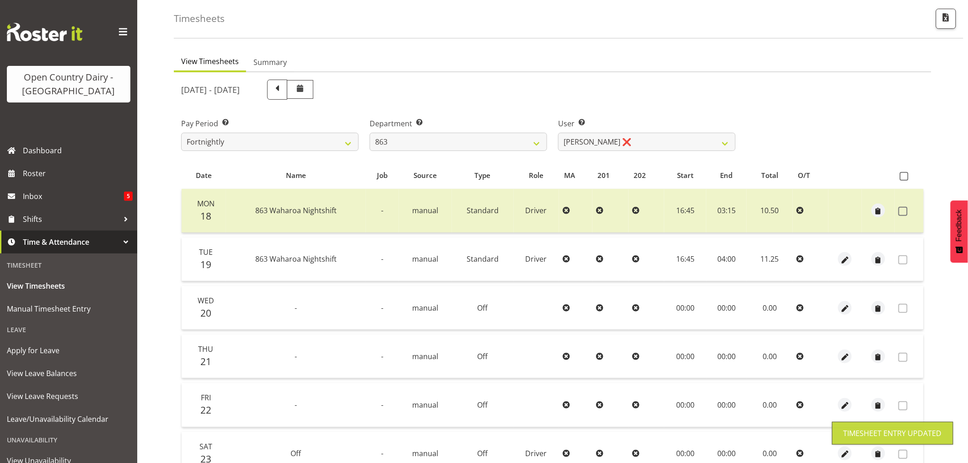
scroll to position [0, 0]
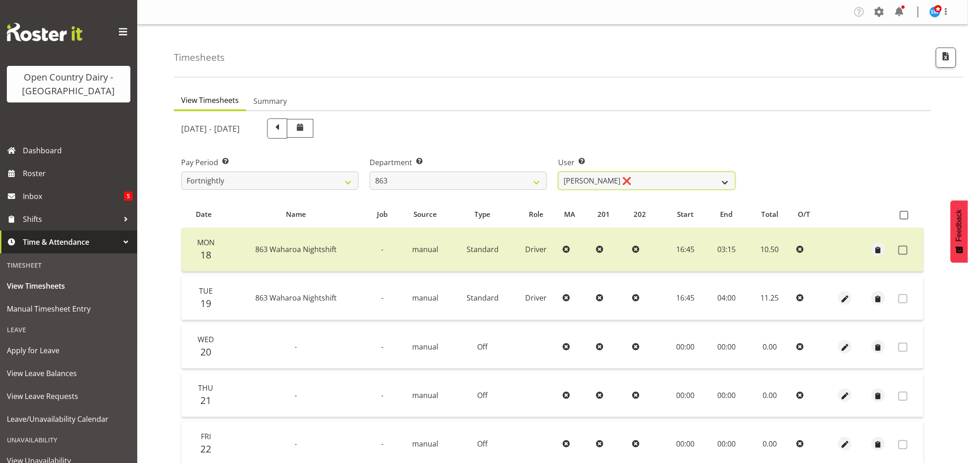
click at [626, 179] on select "[PERSON_NAME] ❌ [PERSON_NAME] ❌ [PERSON_NAME] ❌ [PERSON_NAME] ❌" at bounding box center [646, 181] width 177 height 18
click at [464, 178] on select "701 702 703 704 705 706 707 708 709 710 711 712 713 714 715 716 717 718 719 720" at bounding box center [458, 181] width 177 height 18
select select "898"
click at [370, 172] on select "701 702 703 704 705 706 707 708 709 710 711 712 713 714 715 716 717 718 719 720" at bounding box center [458, 181] width 177 height 18
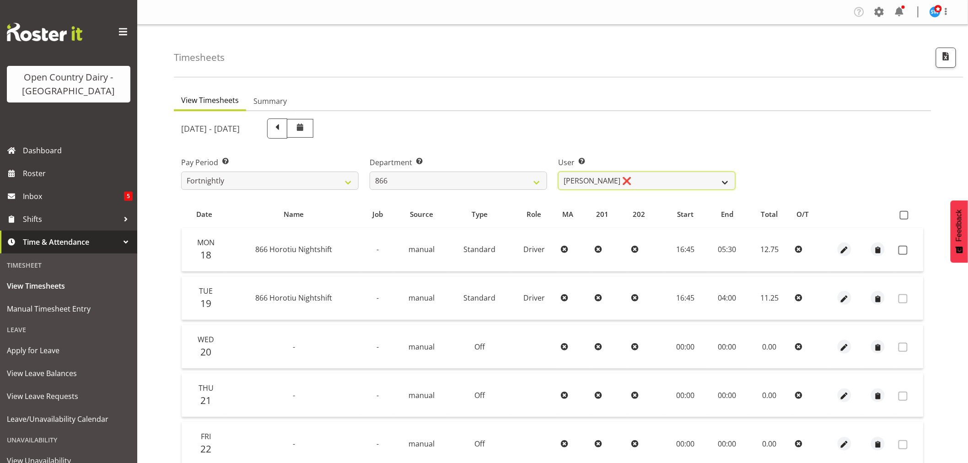
click at [653, 179] on select "[PERSON_NAME] ❌ [PERSON_NAME] ❌ [PERSON_NAME] ❌ [PERSON_NAME] ❌" at bounding box center [646, 181] width 177 height 18
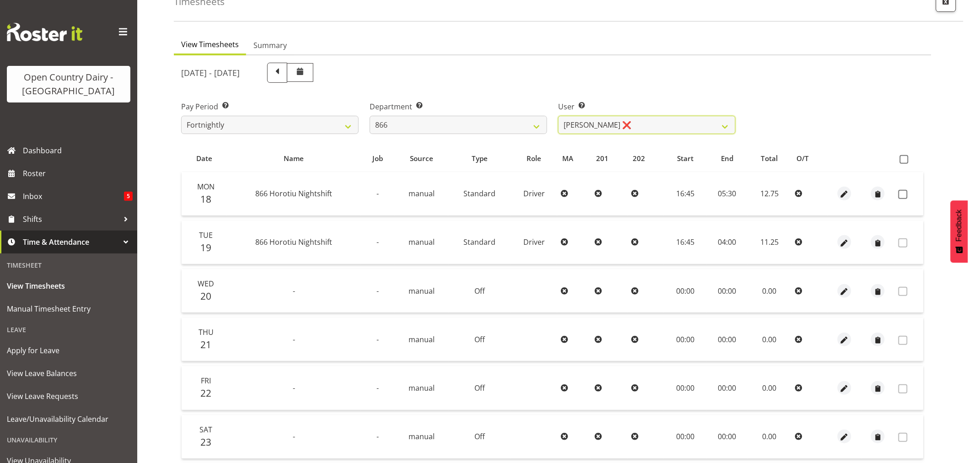
scroll to position [102, 0]
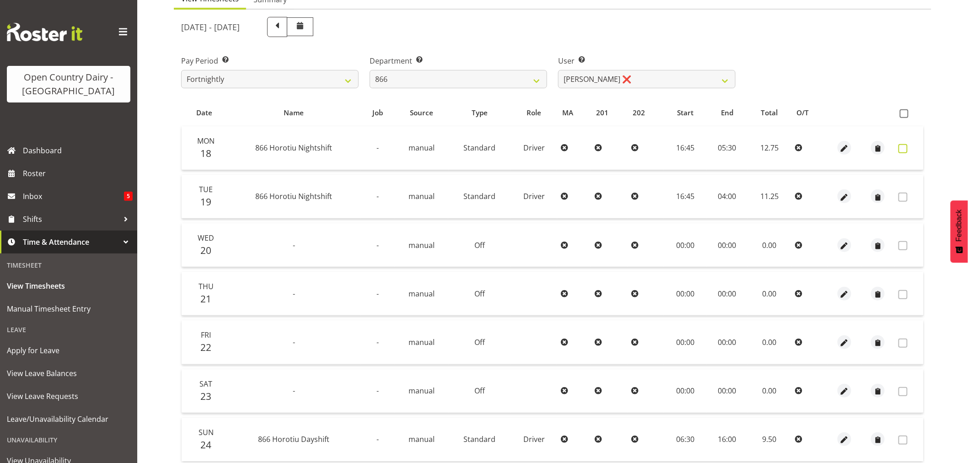
click at [902, 149] on span at bounding box center [902, 148] width 9 height 9
checkbox input "true"
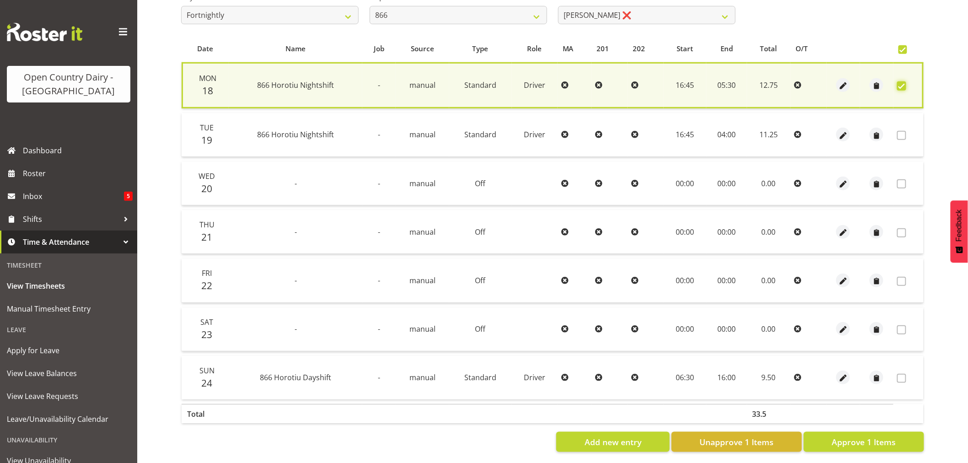
scroll to position [175, 0]
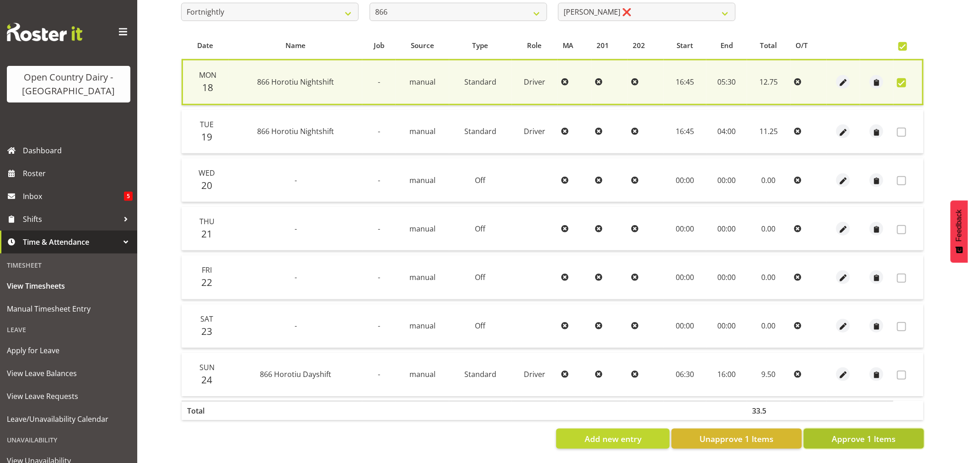
click at [872, 433] on span "Approve 1 Items" at bounding box center [863, 439] width 64 height 12
checkbox input "false"
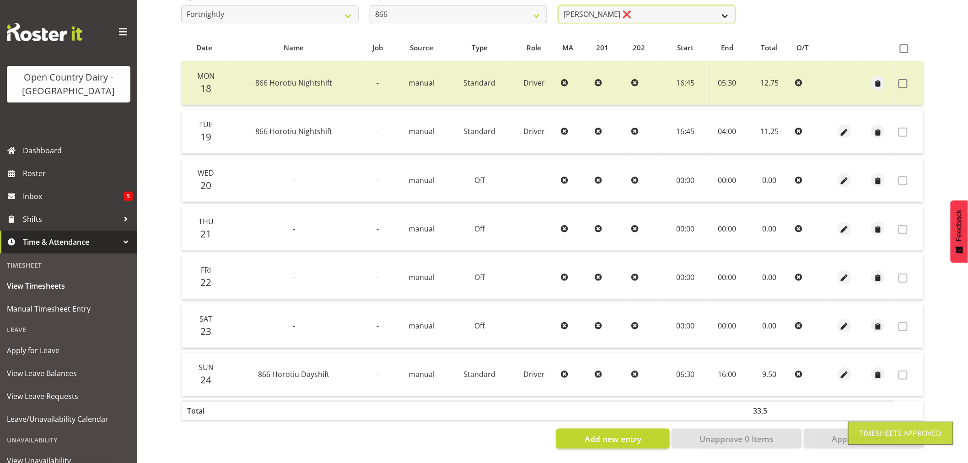
scroll to position [171, 0]
click at [656, 6] on select "[PERSON_NAME] ❌ [PERSON_NAME] ❌ [PERSON_NAME] ❌ [PERSON_NAME] ❌" at bounding box center [646, 14] width 177 height 18
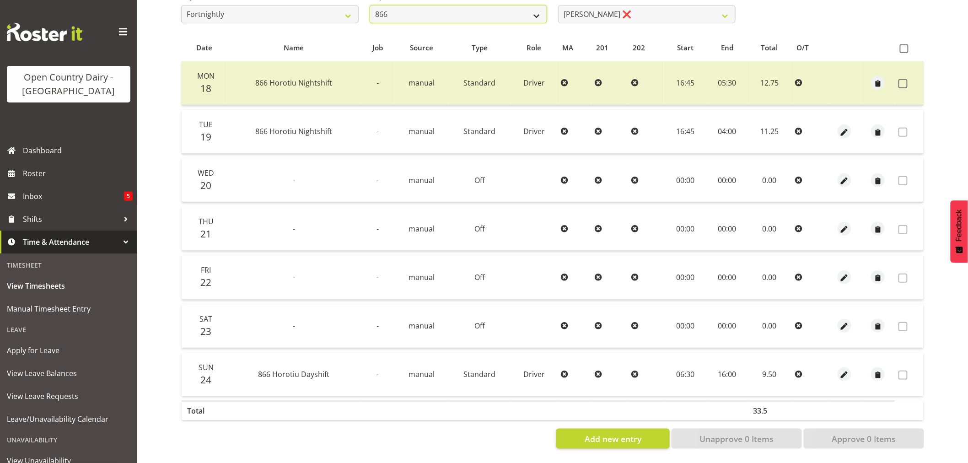
click at [473, 7] on select "701 702 703 704 705 706 707 708 709 710 711 712 713 714 715 716 717 718 719 720" at bounding box center [458, 14] width 177 height 18
select select "731"
click at [370, 5] on select "701 702 703 704 705 706 707 708 709 710 711 712 713 714 715 716 717 718 719 720" at bounding box center [458, 14] width 177 height 18
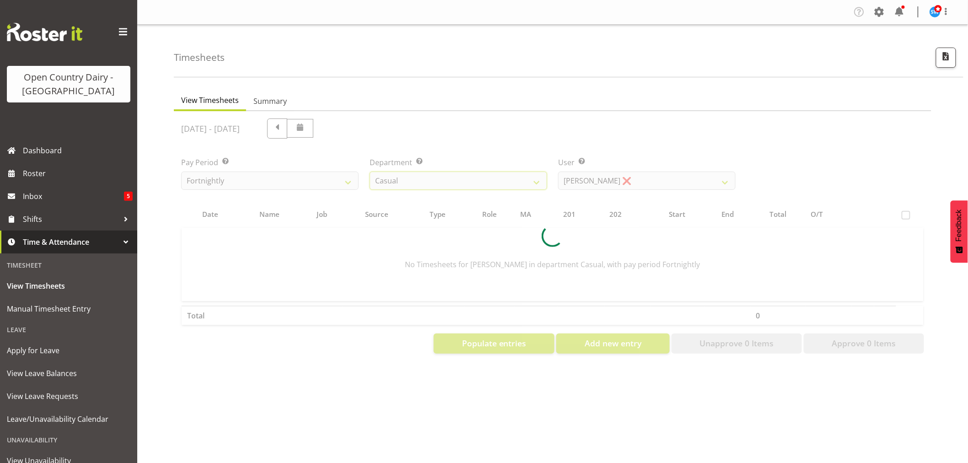
scroll to position [0, 0]
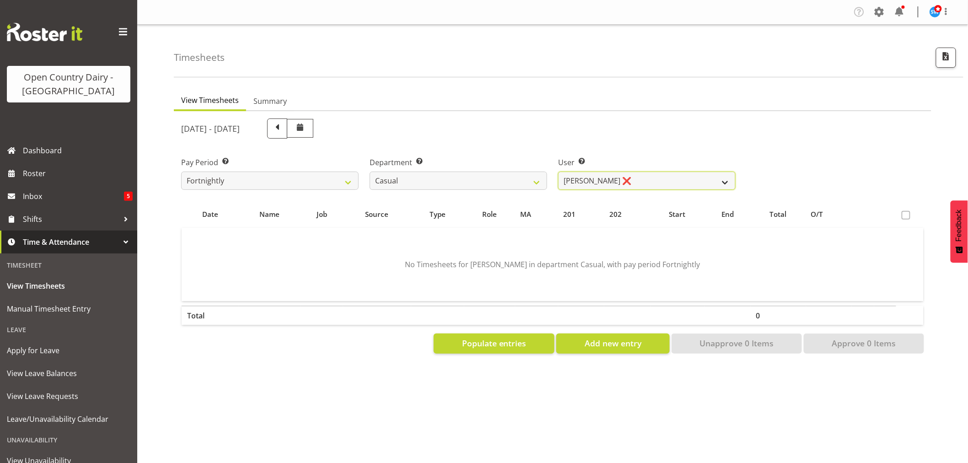
drag, startPoint x: 655, startPoint y: 180, endPoint x: 560, endPoint y: 183, distance: 95.2
click at [654, 180] on select "[PERSON_NAME] ❌ [PERSON_NAME] ❌ [PERSON_NAME] ❌ [PERSON_NAME] ❌" at bounding box center [646, 181] width 177 height 18
